Goal: Ask a question

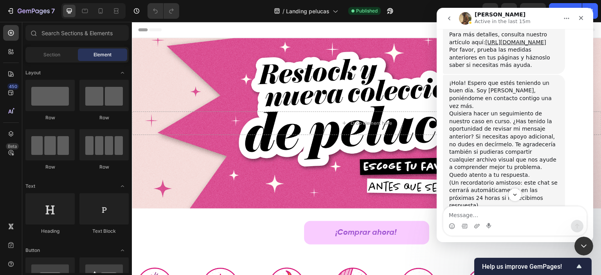
scroll to position [1616, 0]
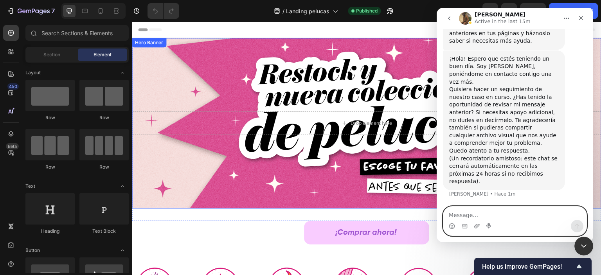
paste textarea "[URL][DOMAIN_NAME]"
type textarea "[URL][DOMAIN_NAME]"
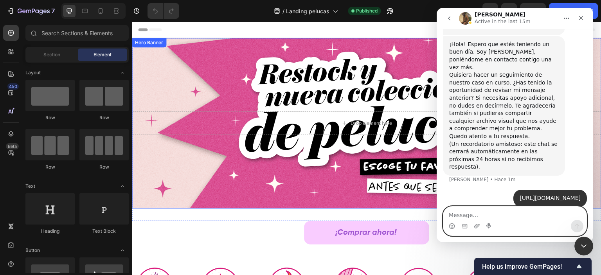
scroll to position [1647, 0]
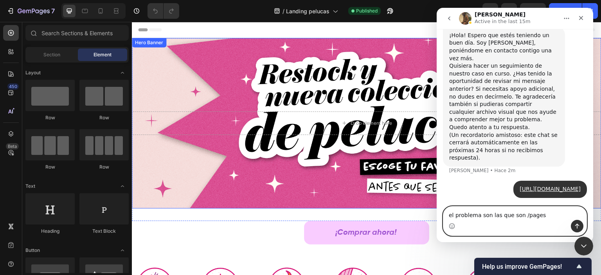
type textarea "el problema son las que son /pages"
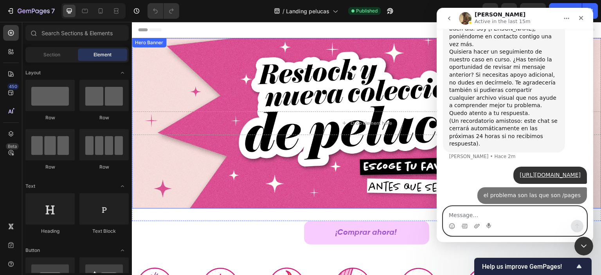
scroll to position [1665, 0]
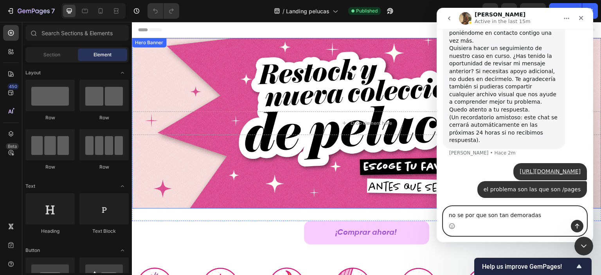
type textarea "no se por que son tan demoradas"
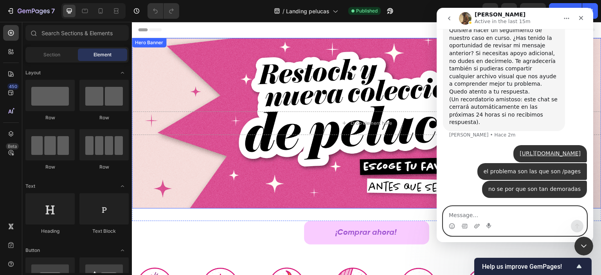
scroll to position [1683, 0]
type textarea "la de home si es aceptable"
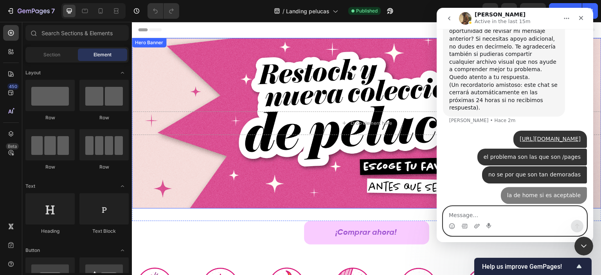
scroll to position [1701, 0]
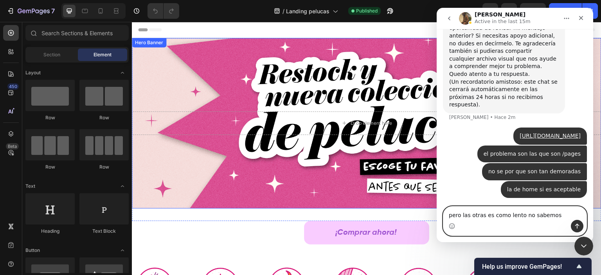
type textarea "pero las otras es como lento no sabemos"
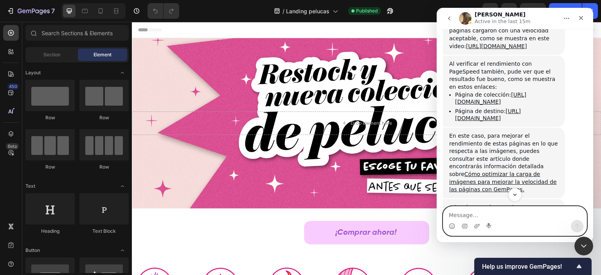
scroll to position [1132, 0]
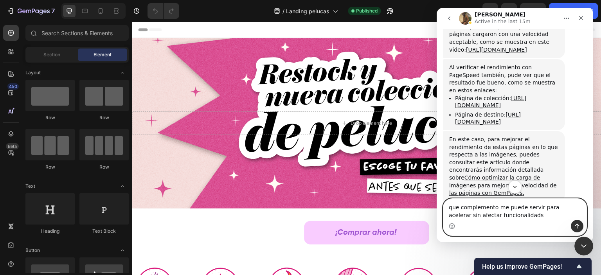
type textarea "que complemento me puede servir para acelerar sin afectar funcionalidads"
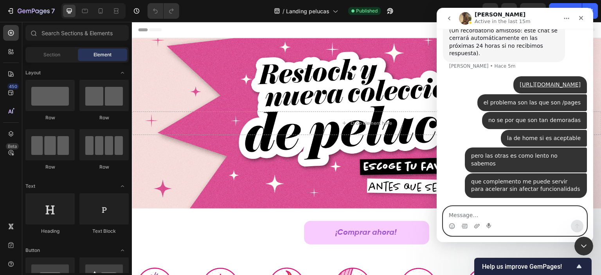
scroll to position [1744, 0]
